Goal: Book appointment/travel/reservation

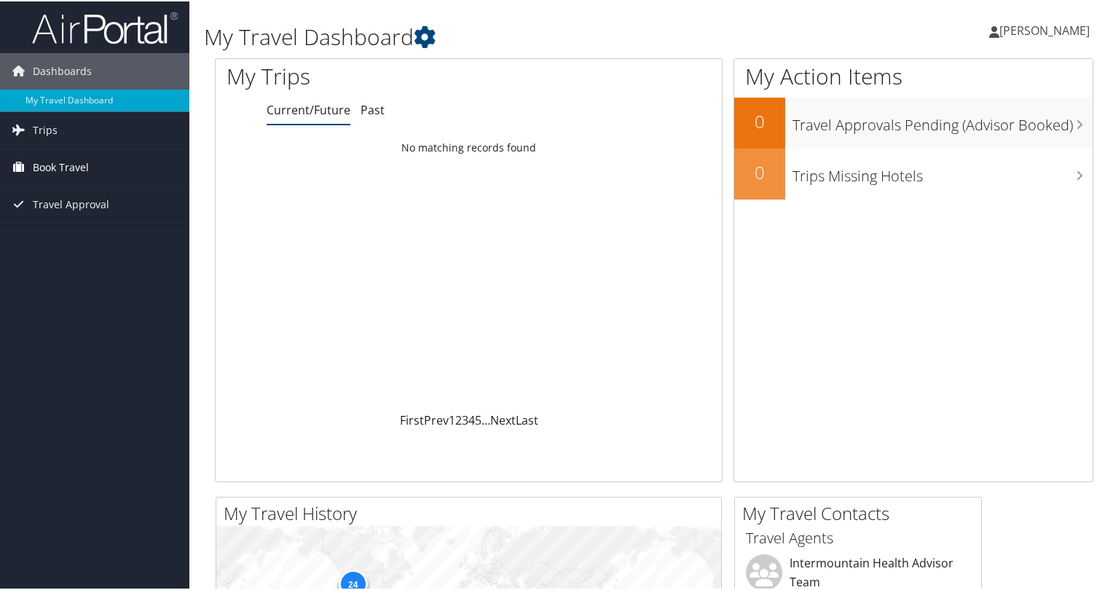
click at [58, 168] on span "Book Travel" at bounding box center [61, 166] width 56 height 36
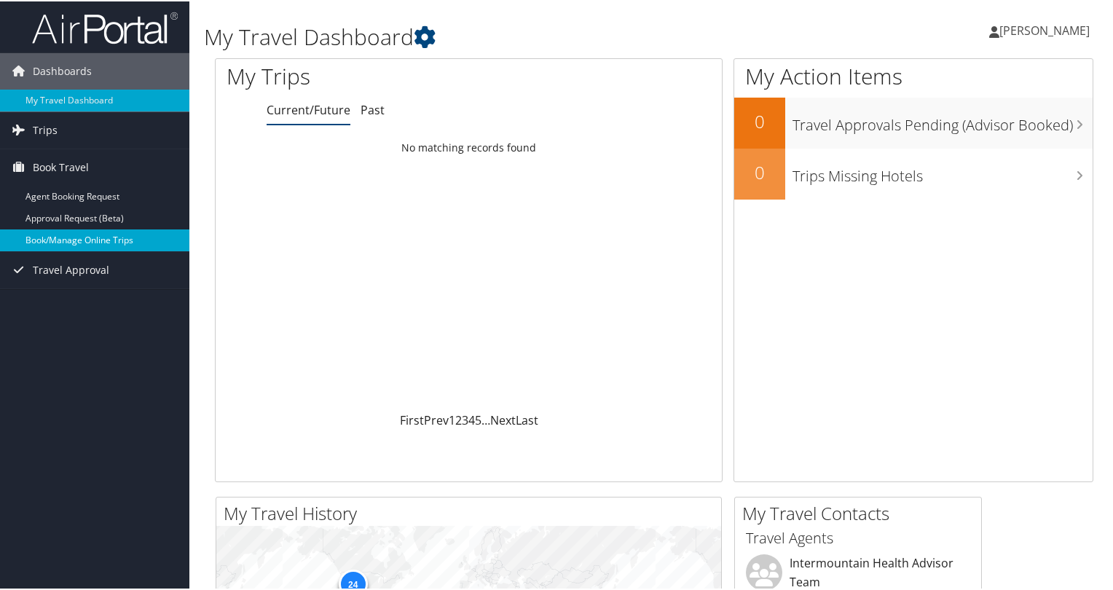
click at [52, 238] on link "Book/Manage Online Trips" at bounding box center [94, 239] width 189 height 22
